Goal: Communication & Community: Answer question/provide support

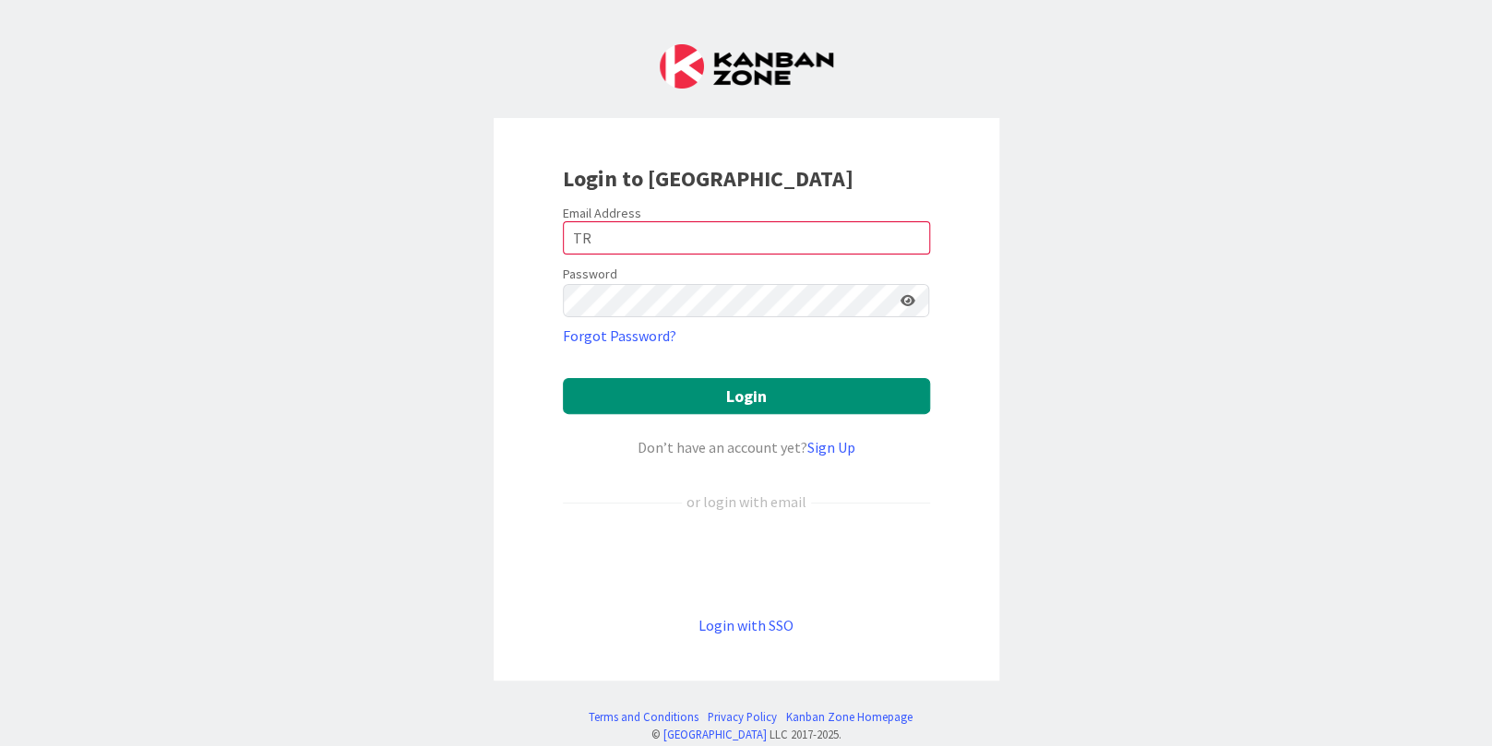
type input "T"
type input "[PERSON_NAME][EMAIL_ADDRESS][PERSON_NAME][DOMAIN_NAME]"
click at [563, 378] on button "Login" at bounding box center [746, 396] width 367 height 36
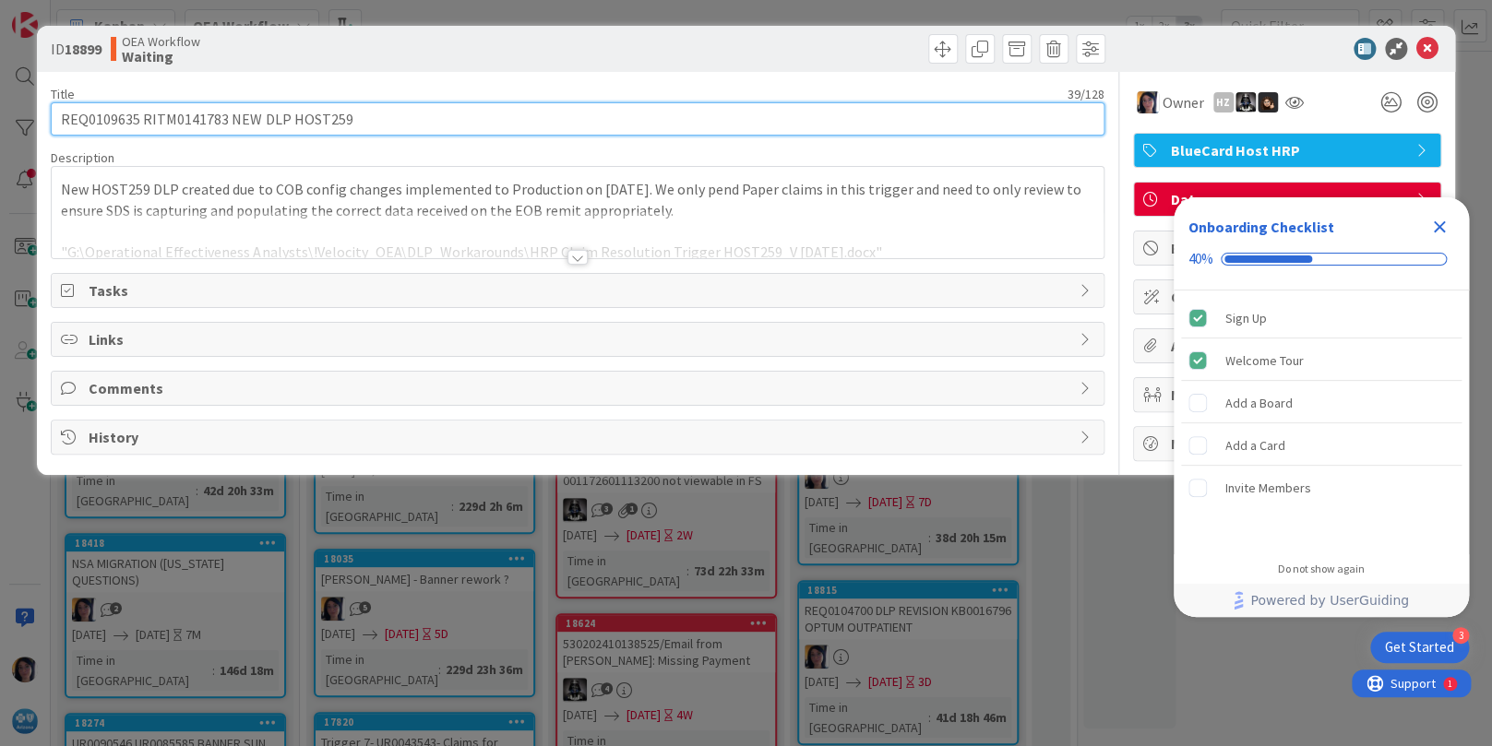
click at [768, 119] on input "REQ0109635 RITM0141783 NEW DLP HOST259" at bounding box center [577, 118] width 1053 height 33
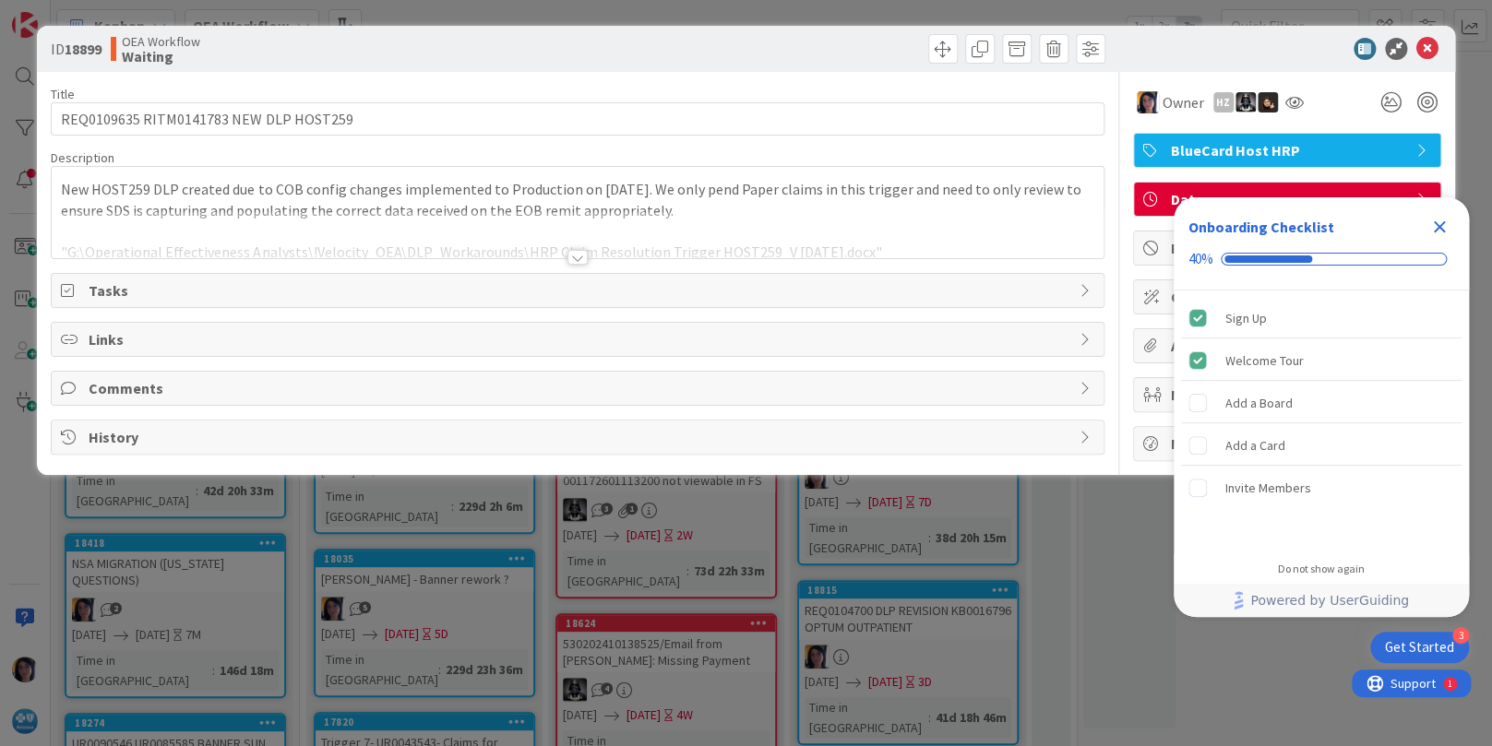
click at [113, 384] on span "Comments" at bounding box center [579, 388] width 981 height 22
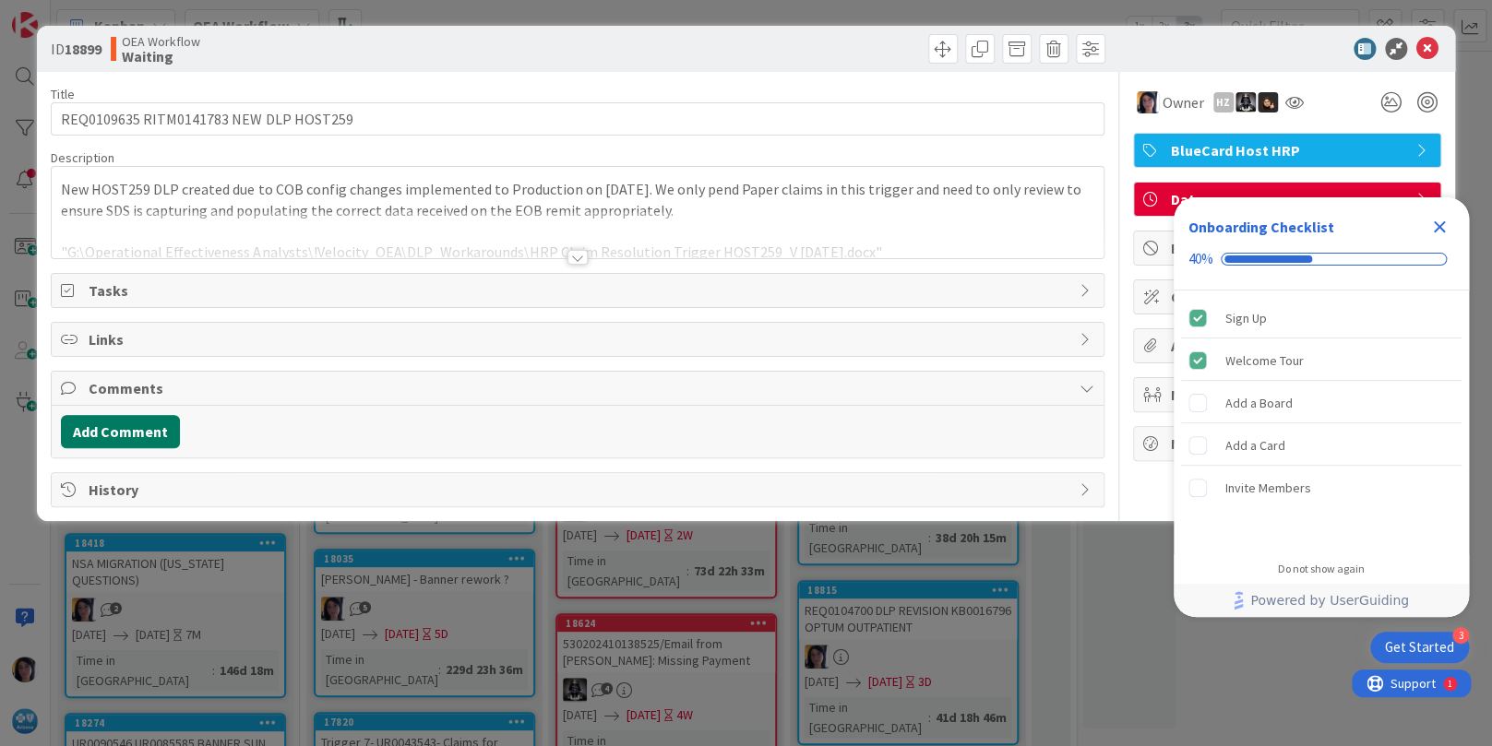
click at [120, 433] on button "Add Comment" at bounding box center [120, 431] width 119 height 33
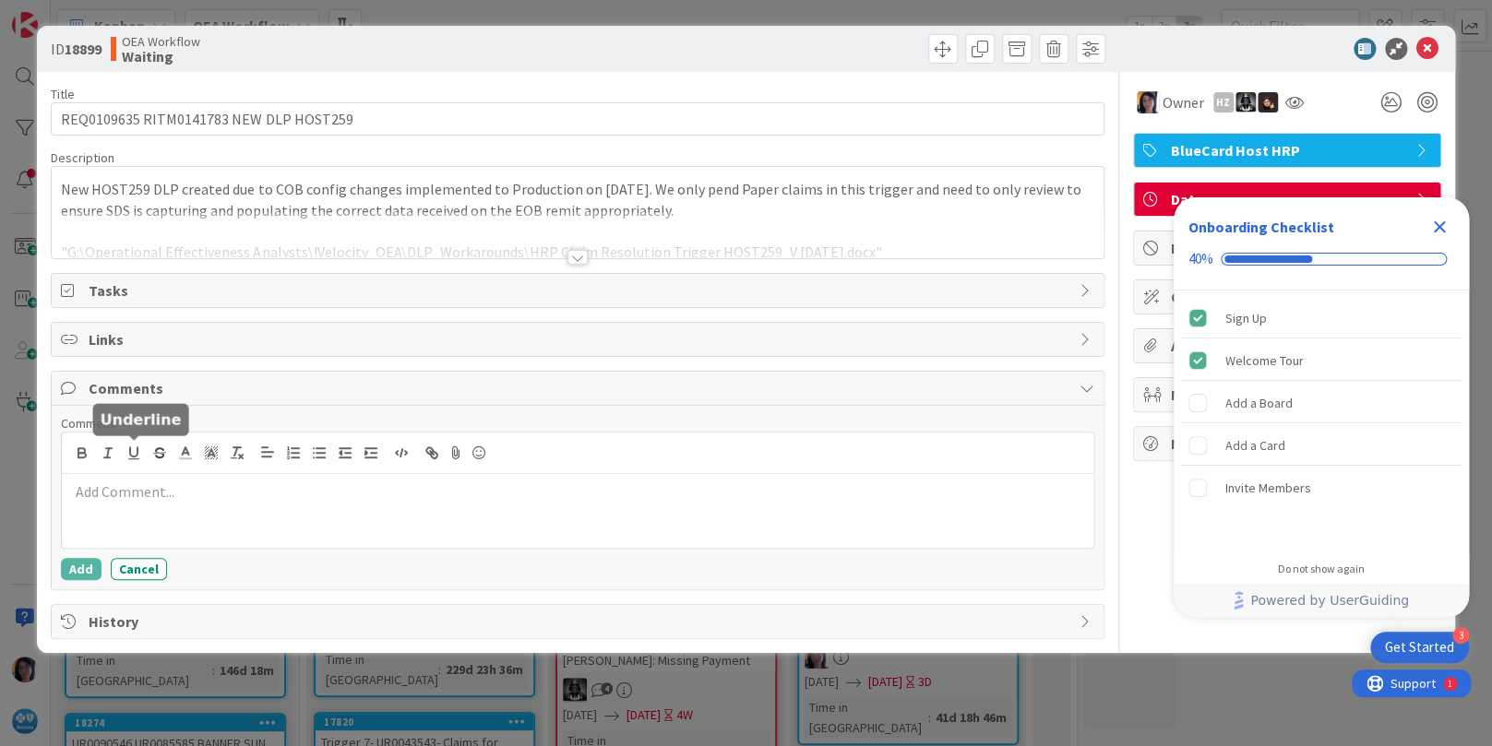
click at [115, 483] on p at bounding box center [577, 492] width 1016 height 21
drag, startPoint x: 76, startPoint y: 569, endPoint x: 634, endPoint y: 420, distance: 577.8
click at [77, 570] on button "Add" at bounding box center [81, 569] width 41 height 22
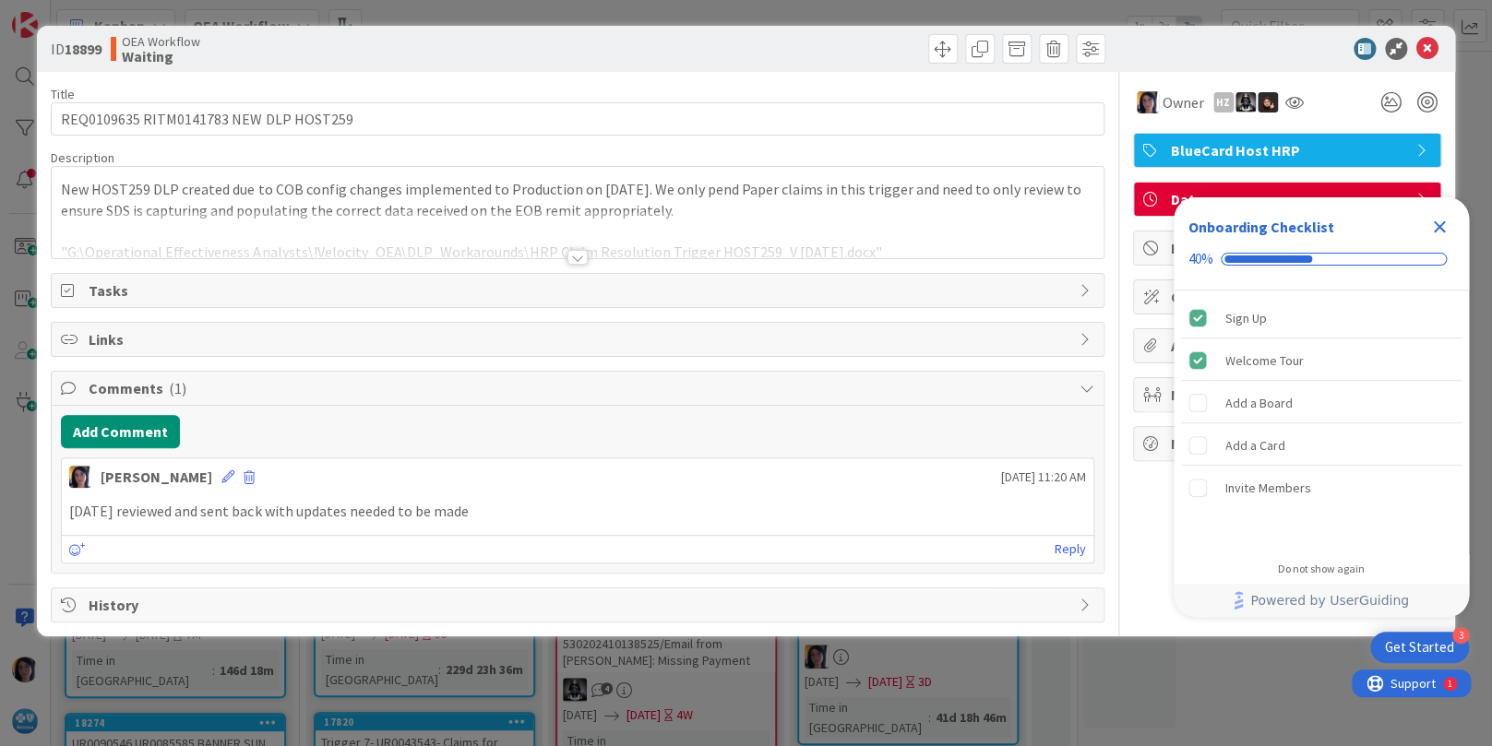
click at [1436, 228] on icon "Close Checklist" at bounding box center [1440, 227] width 12 height 12
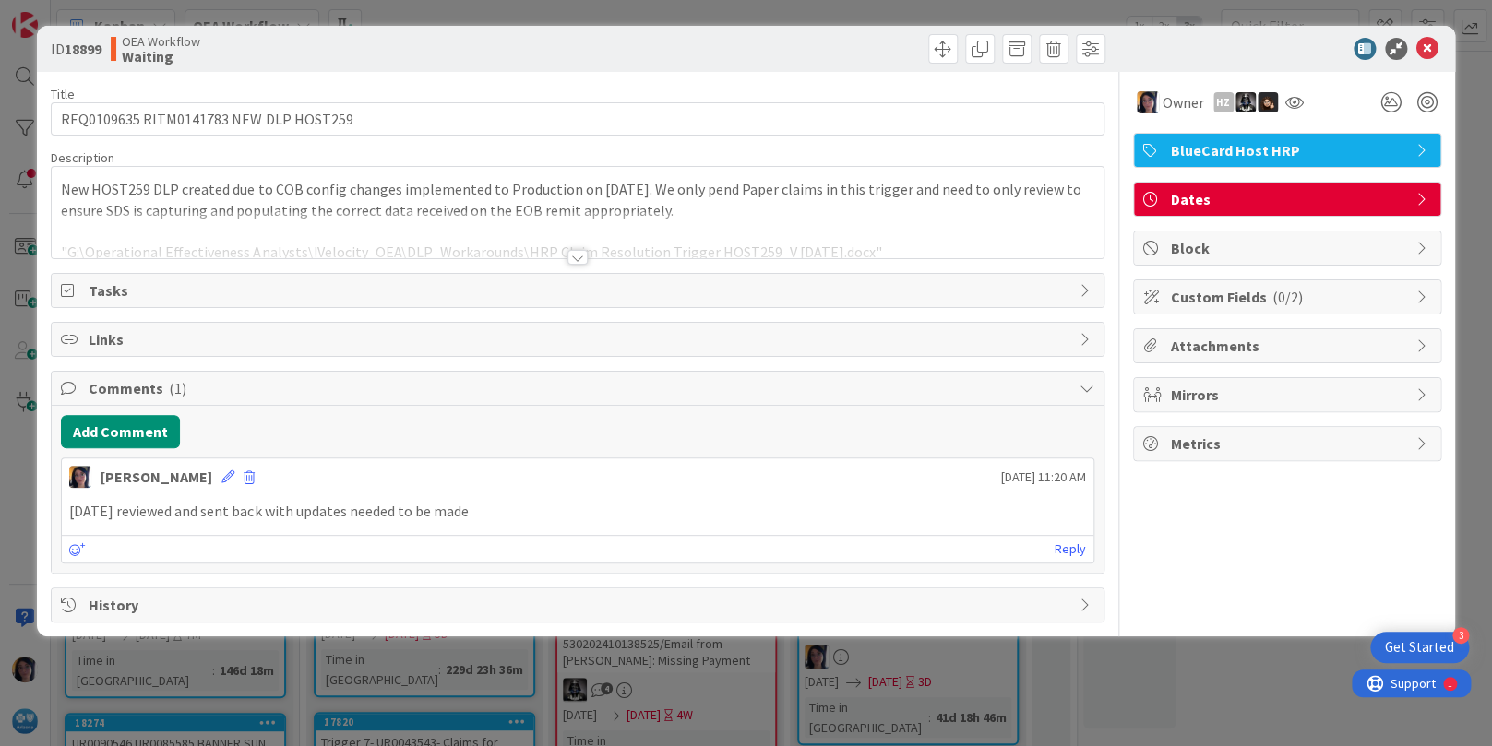
click at [1241, 200] on span "Dates" at bounding box center [1289, 199] width 236 height 22
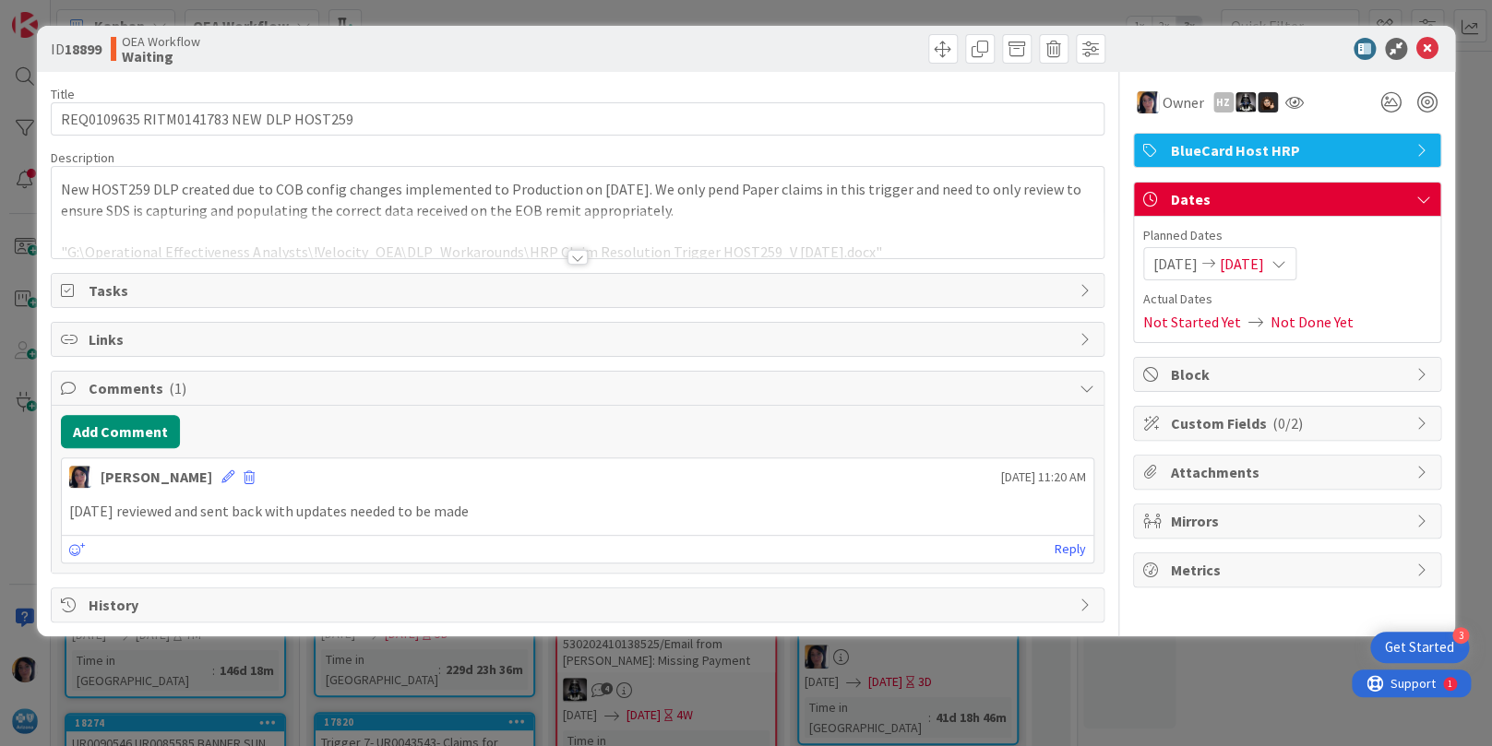
click at [1264, 263] on span "[DATE]" at bounding box center [1242, 264] width 44 height 22
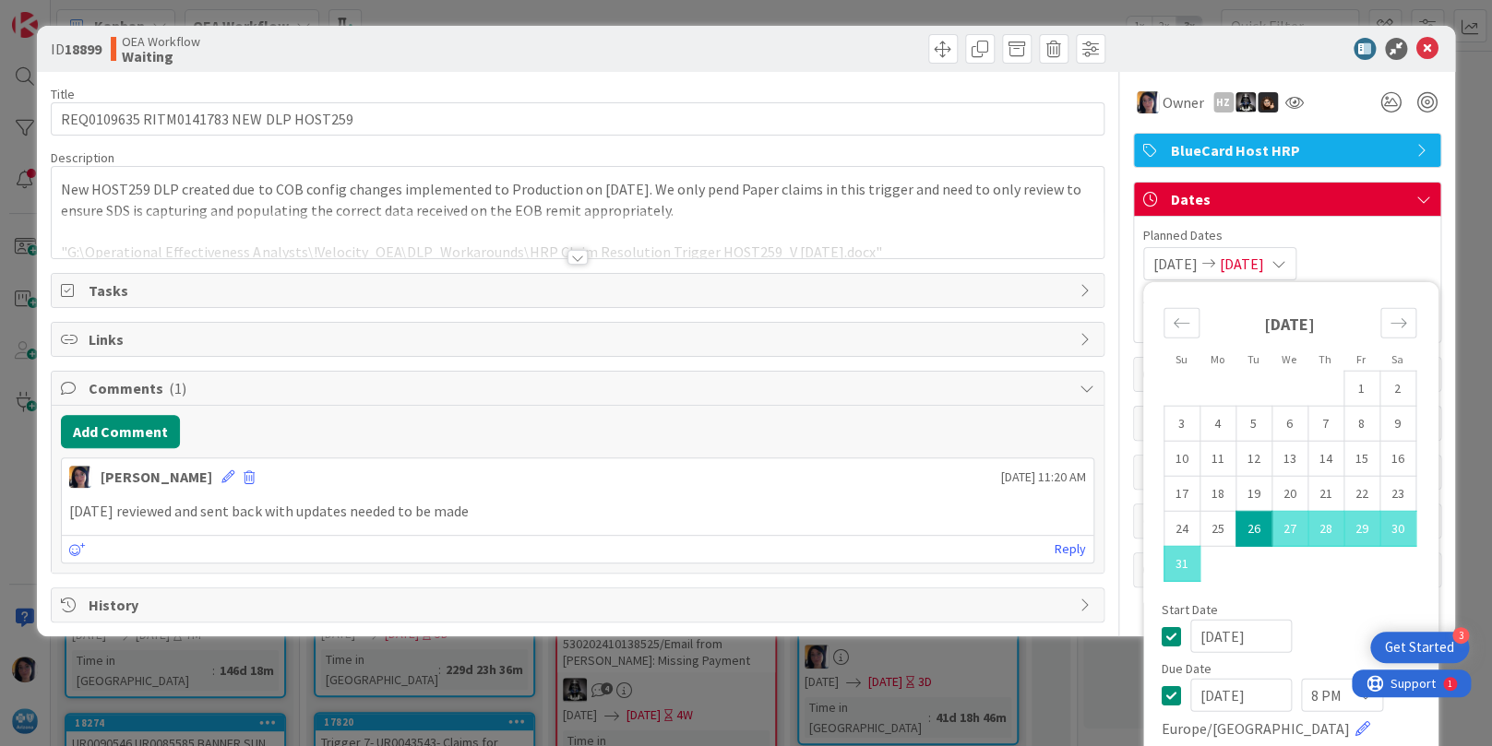
click at [1208, 695] on input "[DATE]" at bounding box center [1240, 695] width 101 height 33
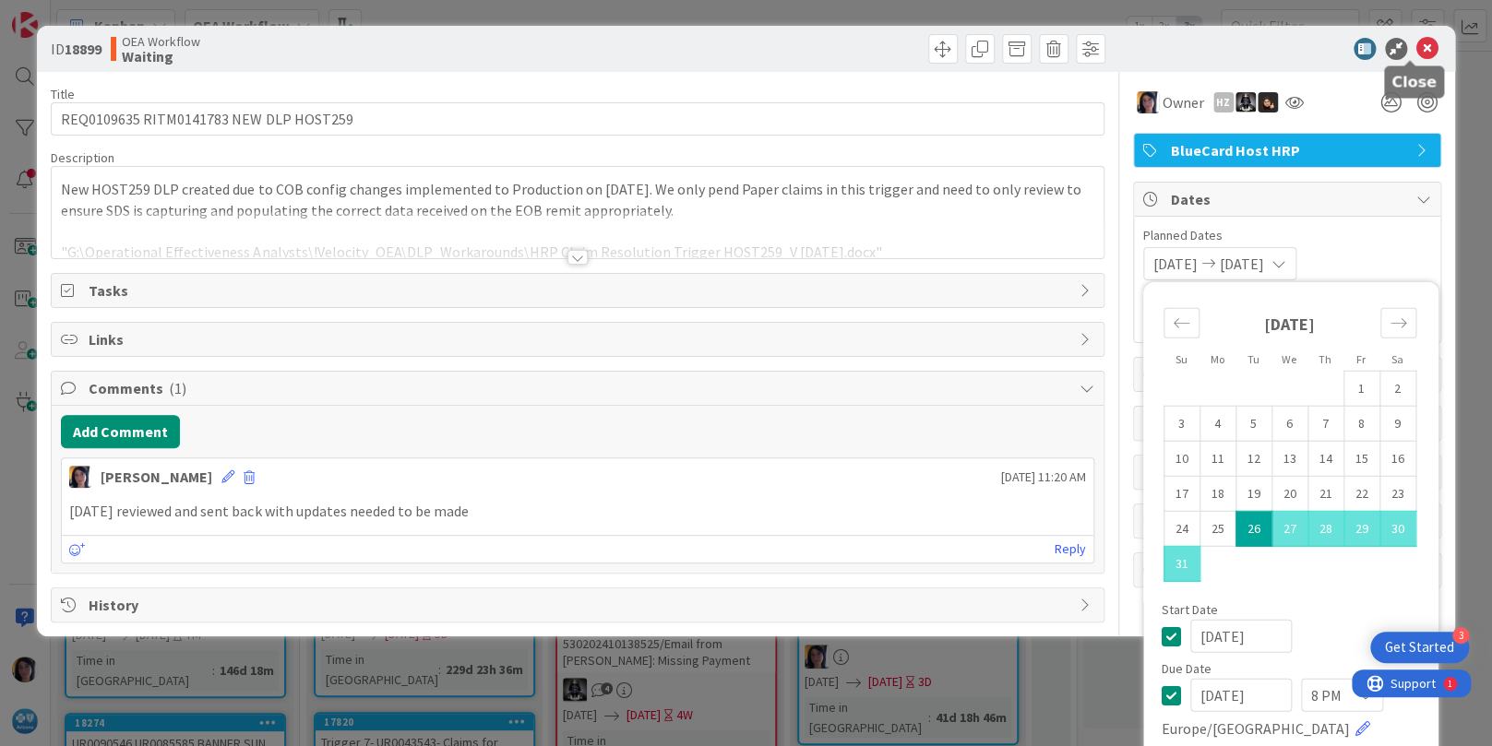
type input "[DATE]"
click at [1416, 54] on icon at bounding box center [1427, 49] width 22 height 22
